Goal: Use online tool/utility: Use online tool/utility

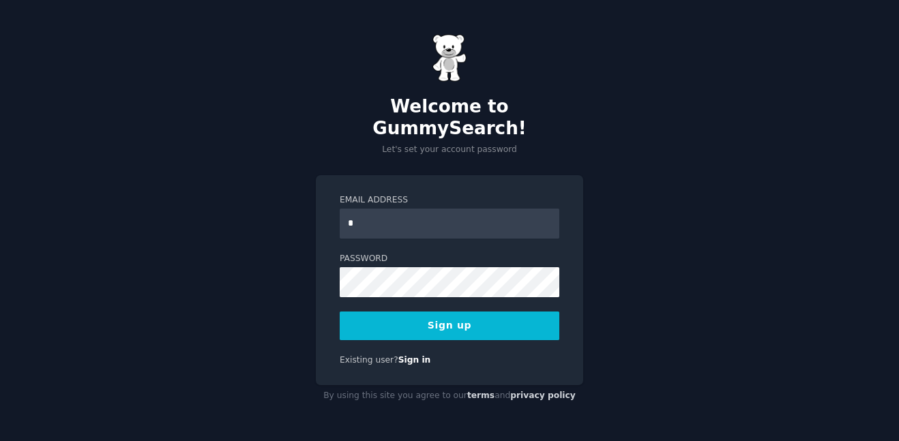
type input "**********"
click at [503, 326] on button "Sign up" at bounding box center [450, 326] width 220 height 29
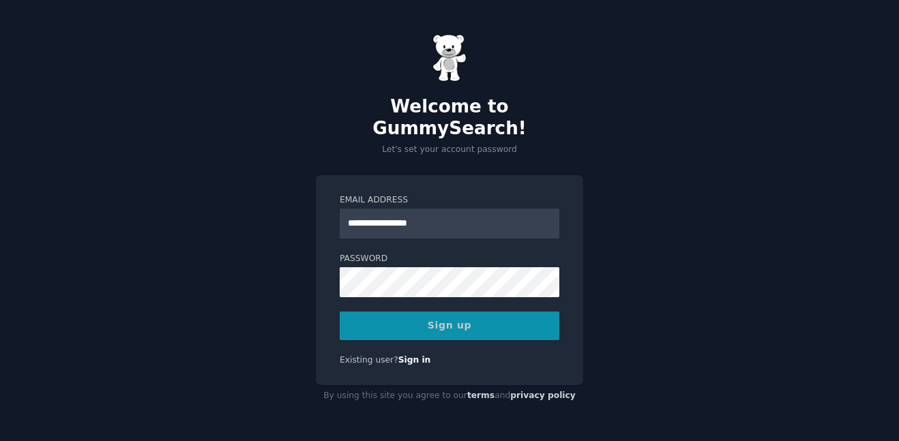
click at [501, 322] on div "Sign up" at bounding box center [450, 326] width 220 height 29
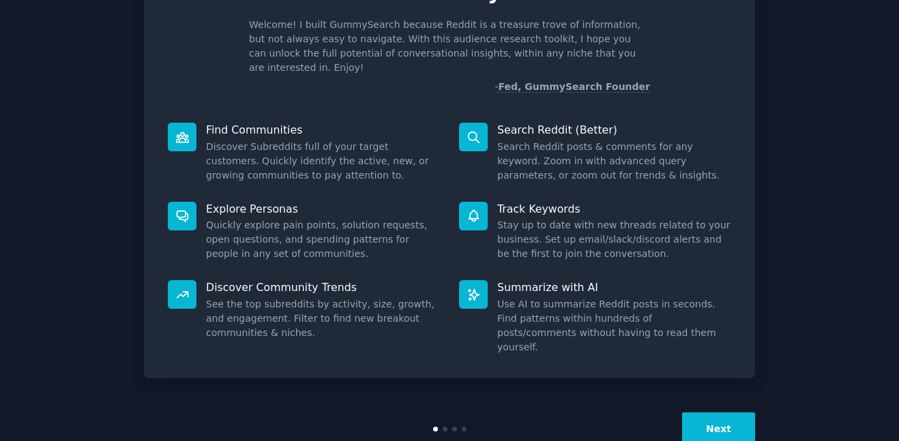
scroll to position [93, 0]
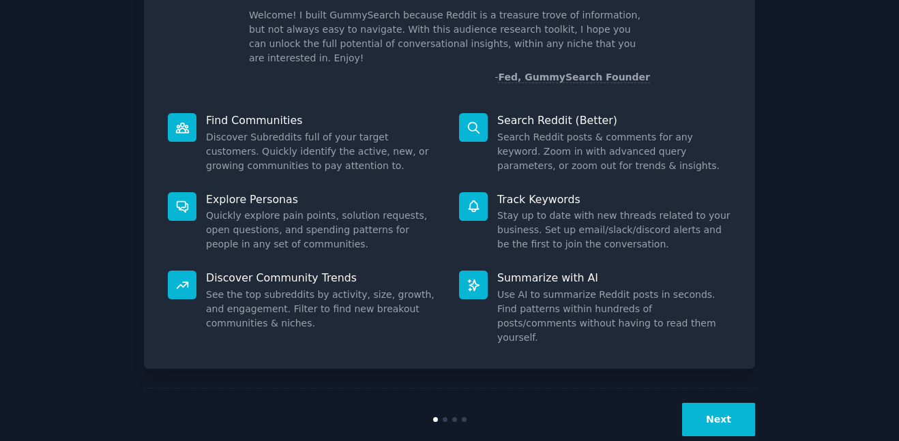
click at [712, 407] on button "Next" at bounding box center [718, 419] width 73 height 33
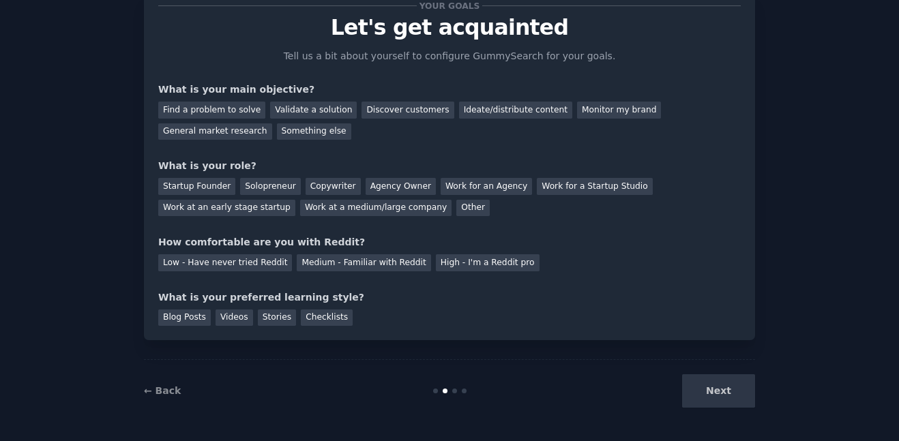
click at [716, 390] on div "Next" at bounding box center [653, 391] width 204 height 33
click at [706, 377] on div "Next" at bounding box center [653, 391] width 204 height 33
click at [277, 132] on div "Something else" at bounding box center [314, 131] width 74 height 17
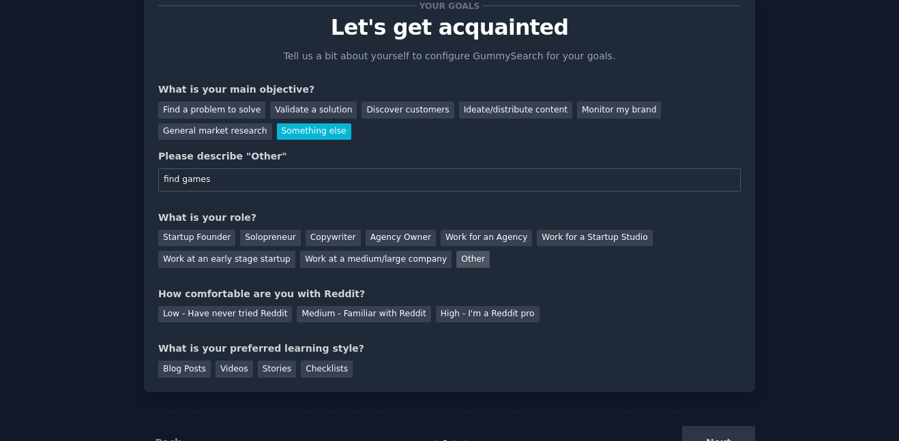
type input "find games"
click at [456, 260] on div "Other" at bounding box center [472, 259] width 33 height 17
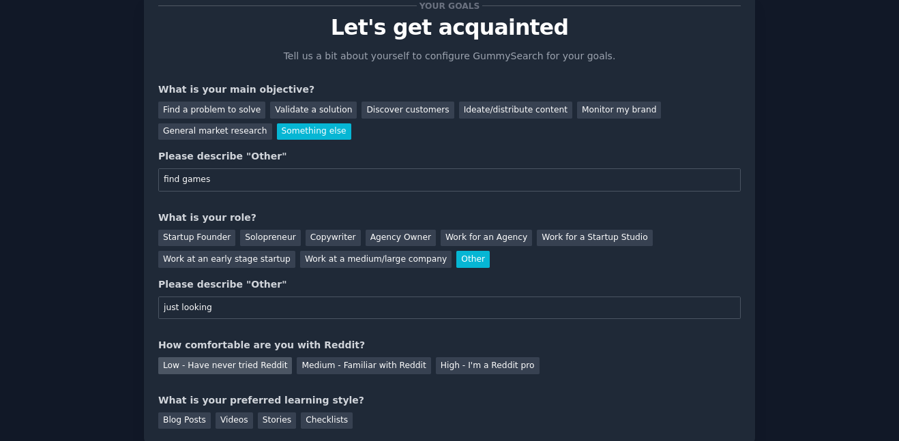
type input "just looking"
click at [229, 374] on div "Low - Have never tried Reddit" at bounding box center [225, 365] width 134 height 17
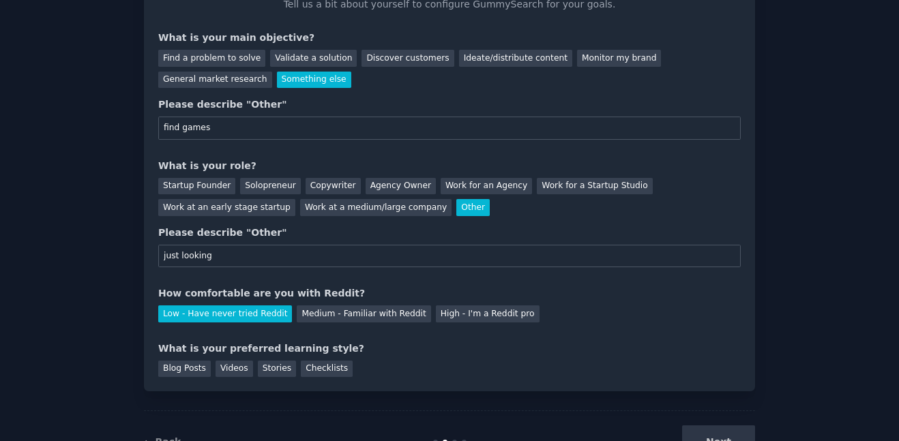
scroll to position [102, 0]
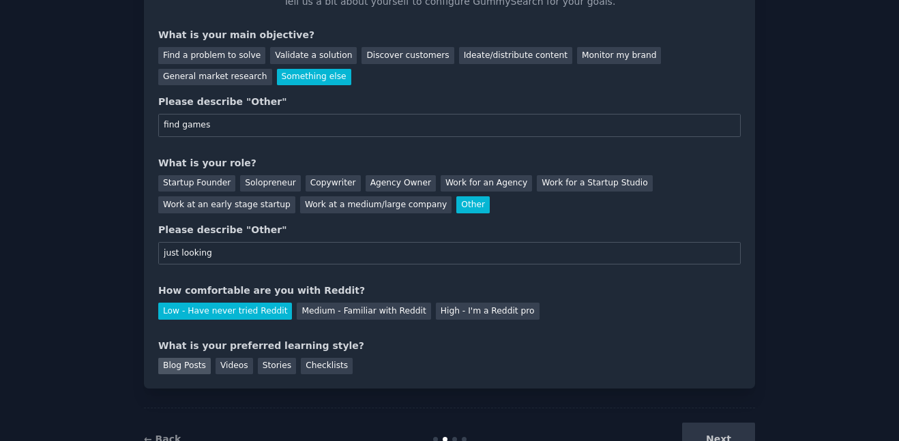
click at [192, 364] on div "Blog Posts" at bounding box center [184, 366] width 53 height 17
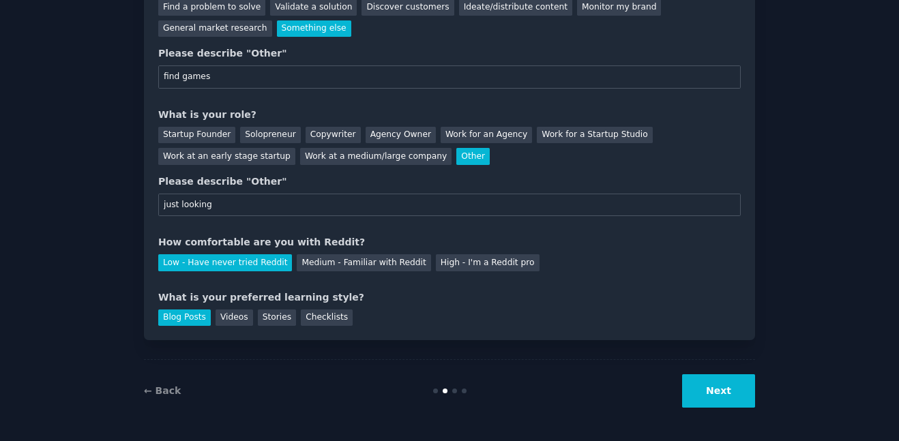
click at [695, 398] on button "Next" at bounding box center [718, 391] width 73 height 33
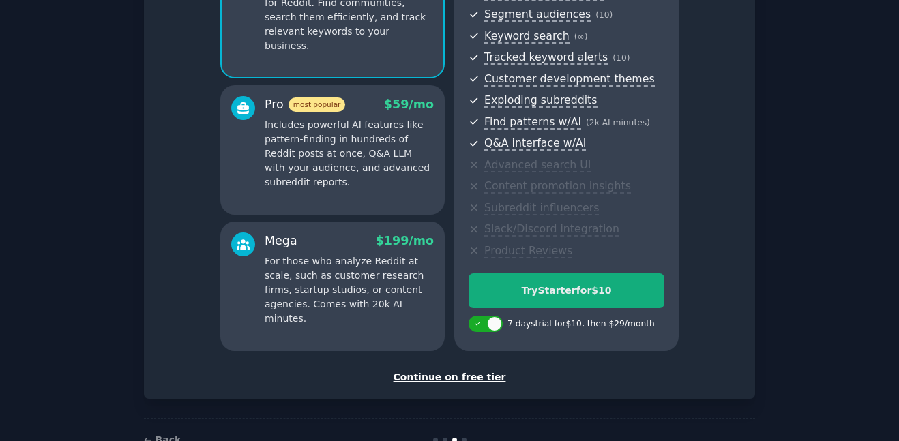
scroll to position [174, 0]
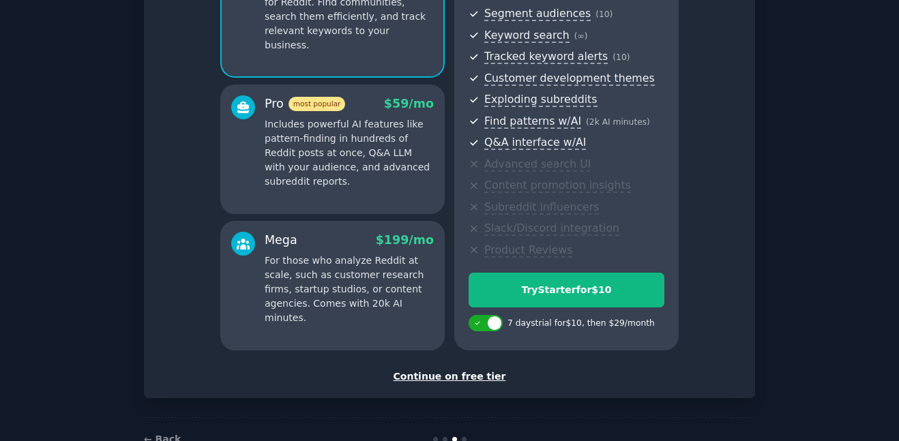
click at [465, 377] on div "Continue on free tier" at bounding box center [449, 377] width 583 height 14
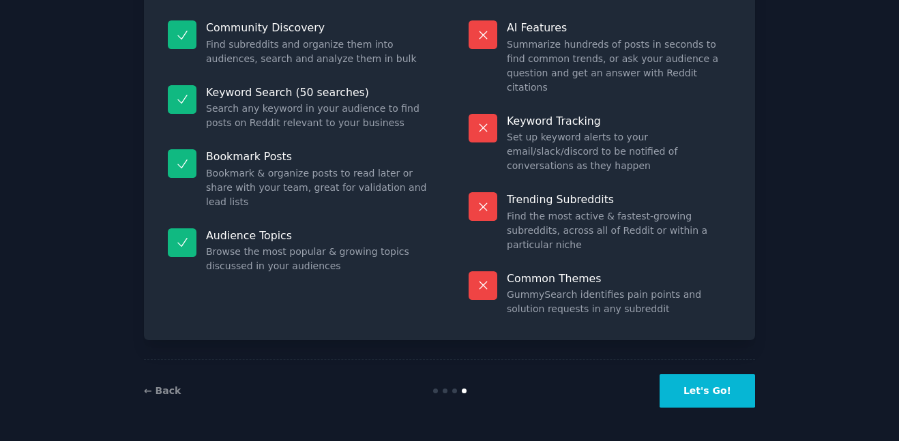
scroll to position [90, 0]
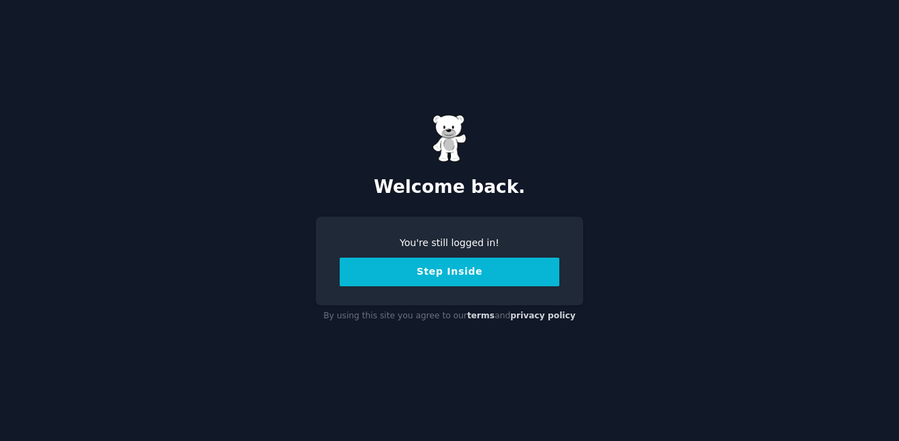
click at [483, 261] on button "Step Inside" at bounding box center [450, 272] width 220 height 29
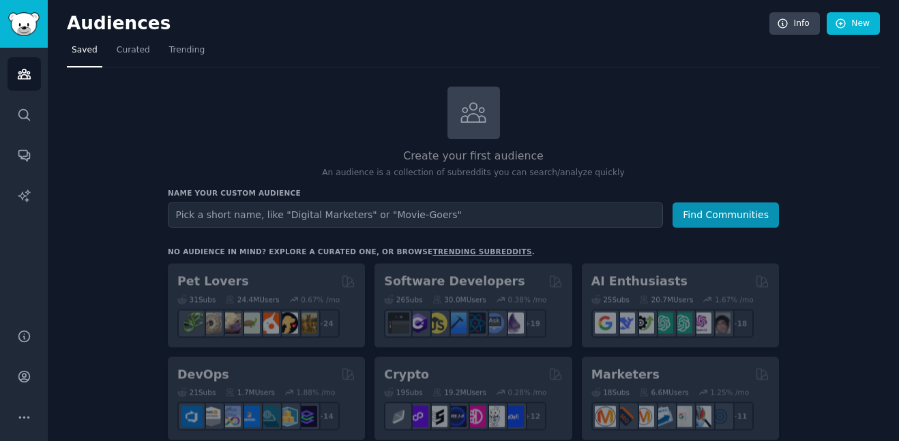
click at [418, 211] on input "text" at bounding box center [415, 215] width 495 height 25
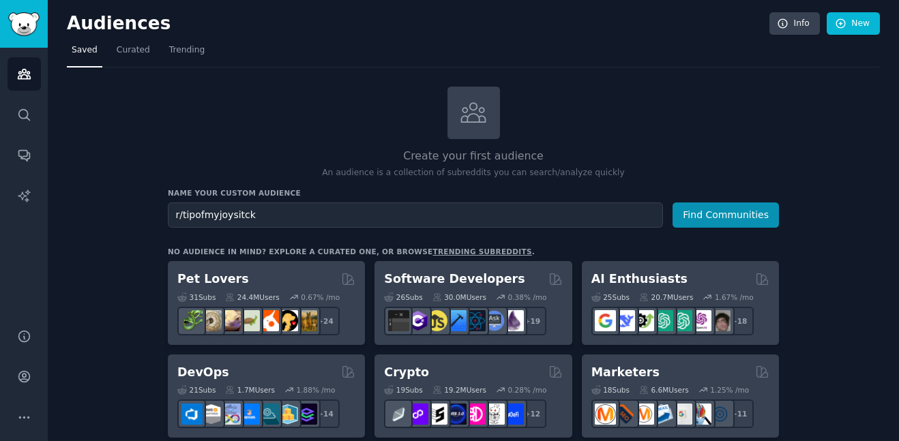
type input "r/tipofmyjoysitck"
click at [673, 203] on button "Find Communities" at bounding box center [726, 215] width 106 height 25
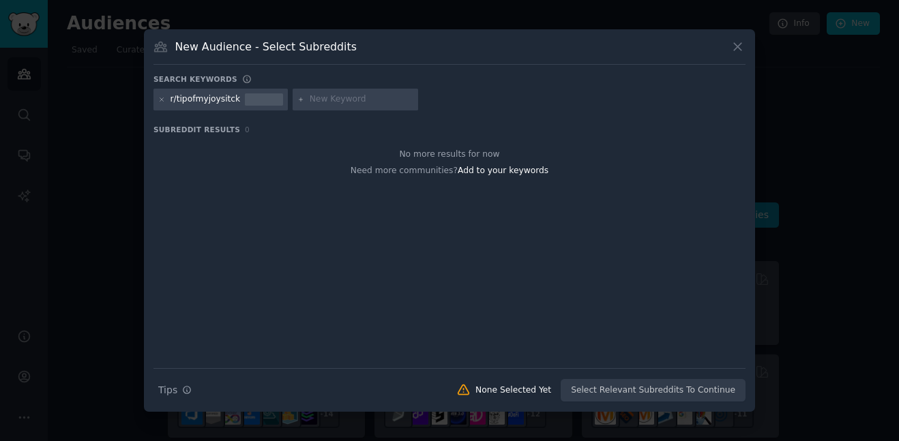
click at [204, 100] on div "r/tipofmyjoysitck" at bounding box center [206, 99] width 70 height 12
click at [361, 93] on div at bounding box center [356, 100] width 126 height 22
click at [249, 97] on div at bounding box center [264, 99] width 38 height 12
click at [154, 100] on div "r/tipofmyjoysitck" at bounding box center [221, 100] width 134 height 22
click at [162, 101] on icon at bounding box center [162, 100] width 8 height 8
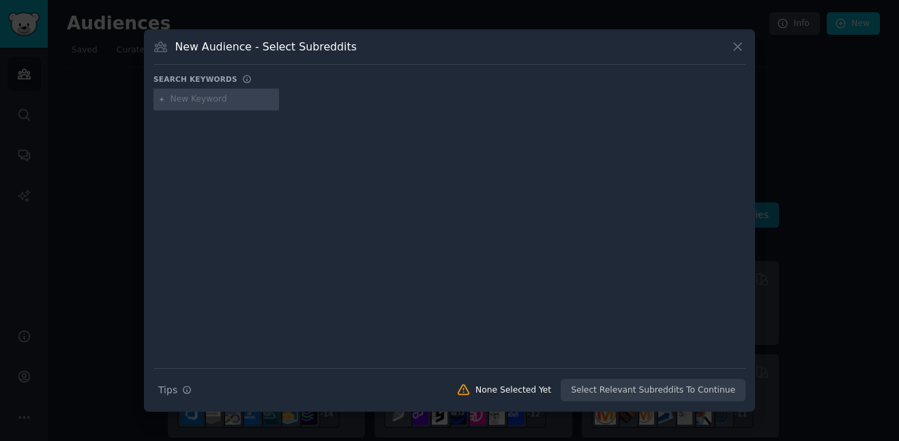
click at [178, 101] on input "text" at bounding box center [223, 99] width 104 height 12
type input "tipofmtjoystick"
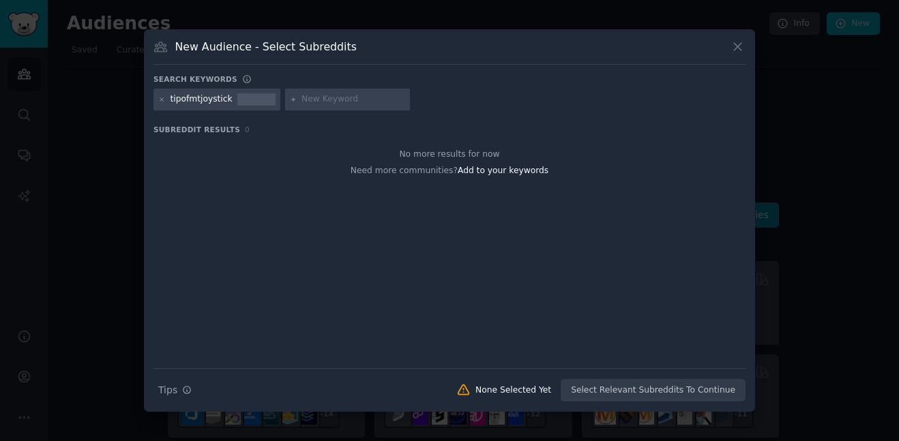
click at [207, 105] on div "tipofmtjoystick" at bounding box center [202, 99] width 62 height 12
click at [206, 98] on div "tipofmtjoystick" at bounding box center [202, 99] width 62 height 12
click at [738, 47] on icon at bounding box center [738, 48] width 8 height 8
